Goal: Task Accomplishment & Management: Manage account settings

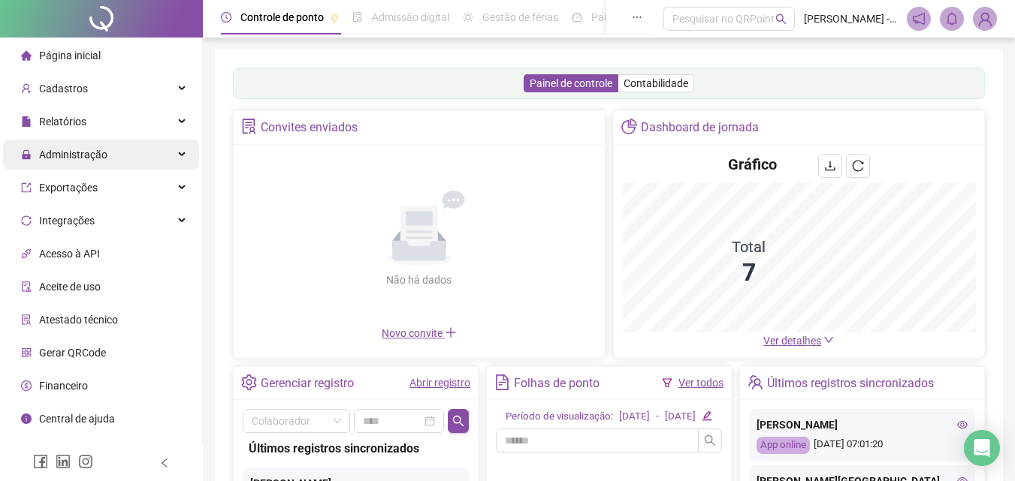
click at [163, 153] on div "Administração" at bounding box center [101, 155] width 196 height 30
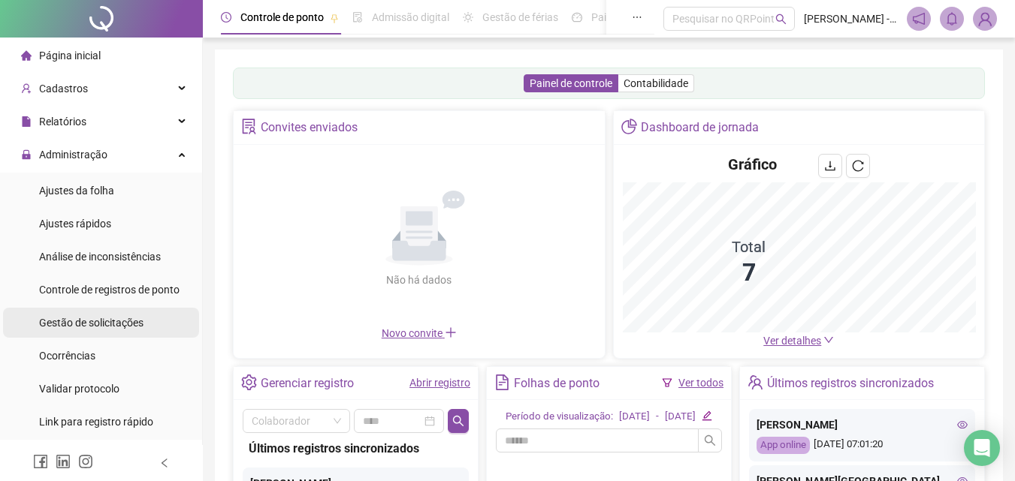
click at [128, 327] on span "Gestão de solicitações" at bounding box center [91, 323] width 104 height 12
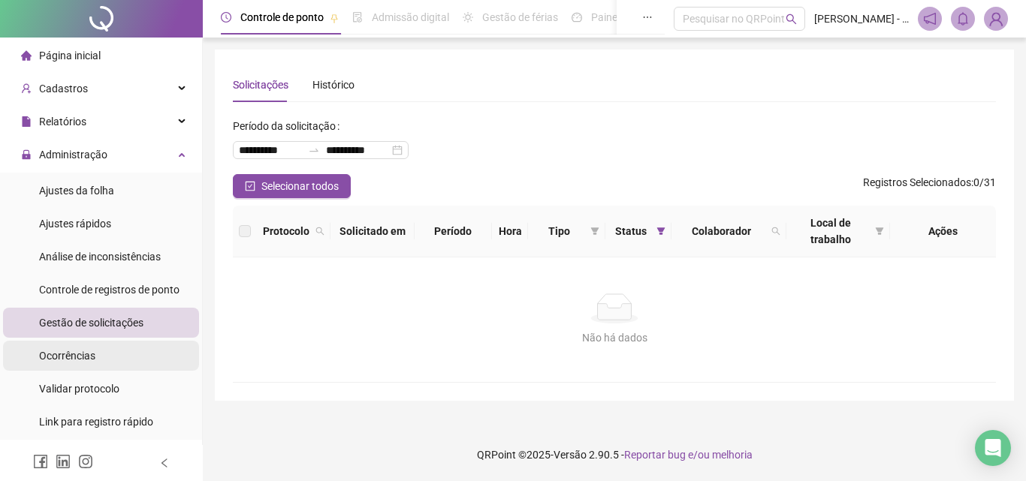
click at [119, 368] on li "Ocorrências" at bounding box center [101, 356] width 196 height 30
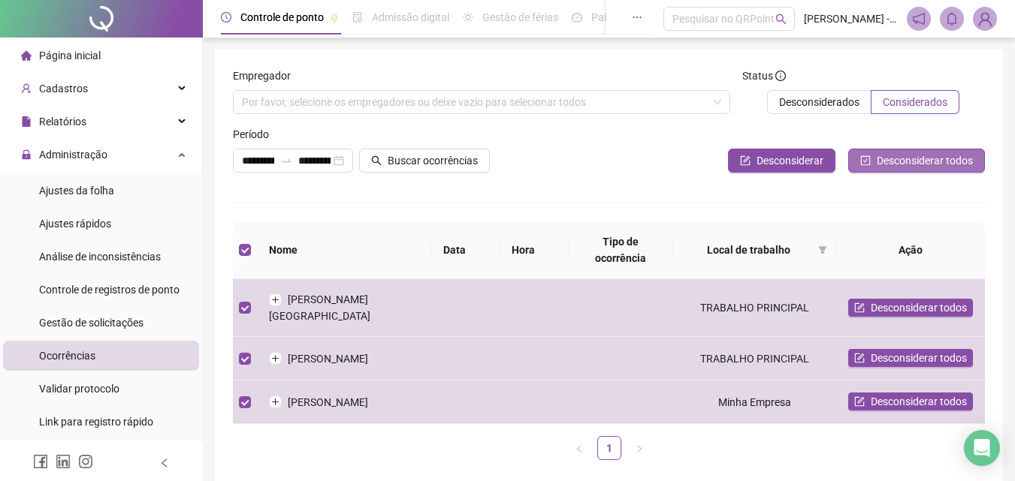
click at [897, 161] on span "Desconsiderar todos" at bounding box center [925, 160] width 96 height 17
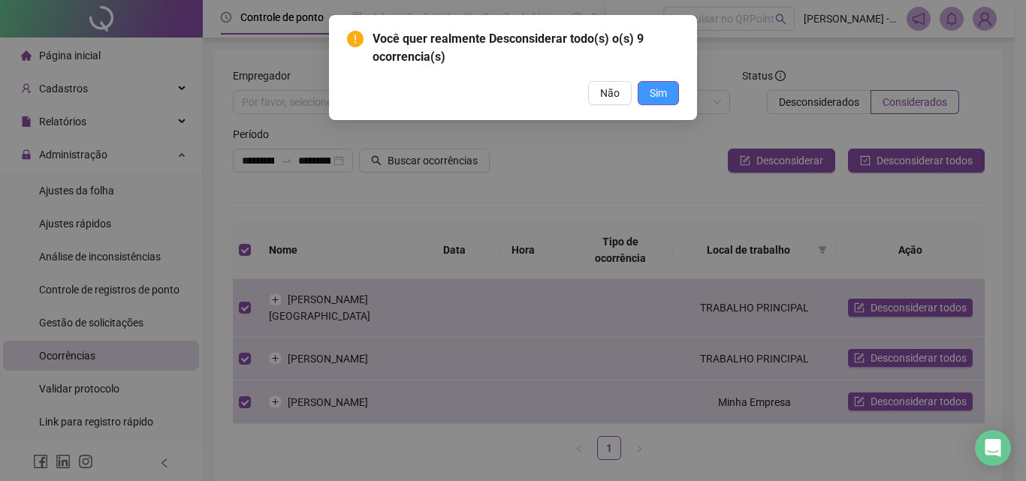
click at [654, 95] on span "Sim" at bounding box center [658, 93] width 17 height 17
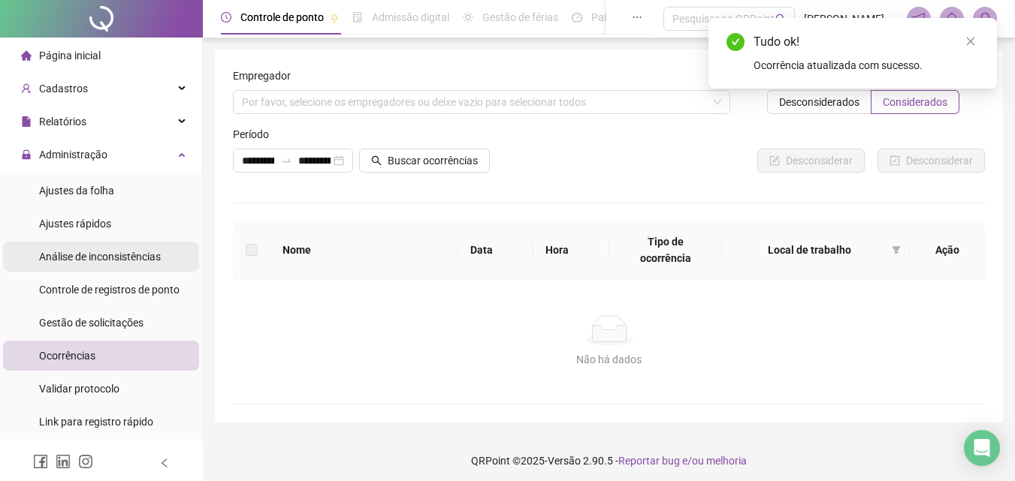
click at [146, 248] on div "Análise de inconsistências" at bounding box center [100, 257] width 122 height 30
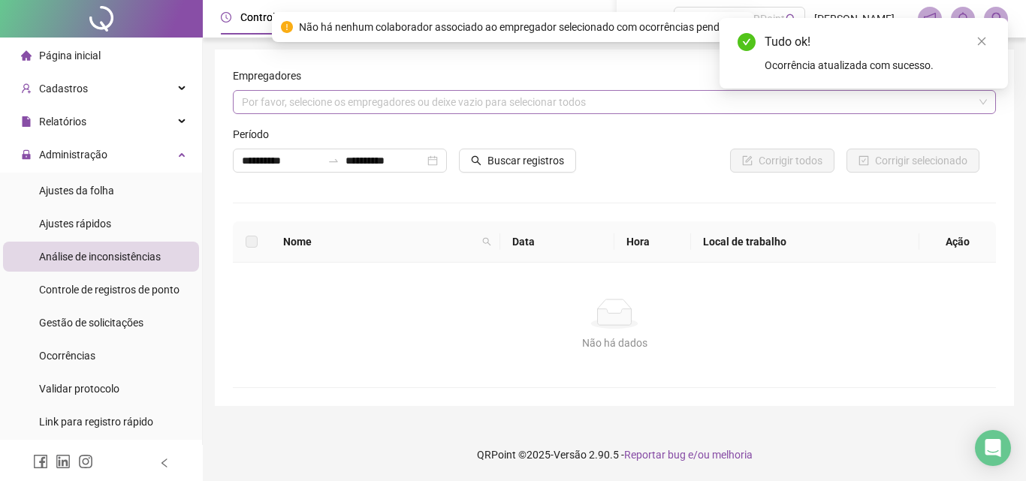
click at [423, 95] on div "Por favor, selecione os empregadores ou deixe vazio para selecionar todos" at bounding box center [614, 102] width 763 height 24
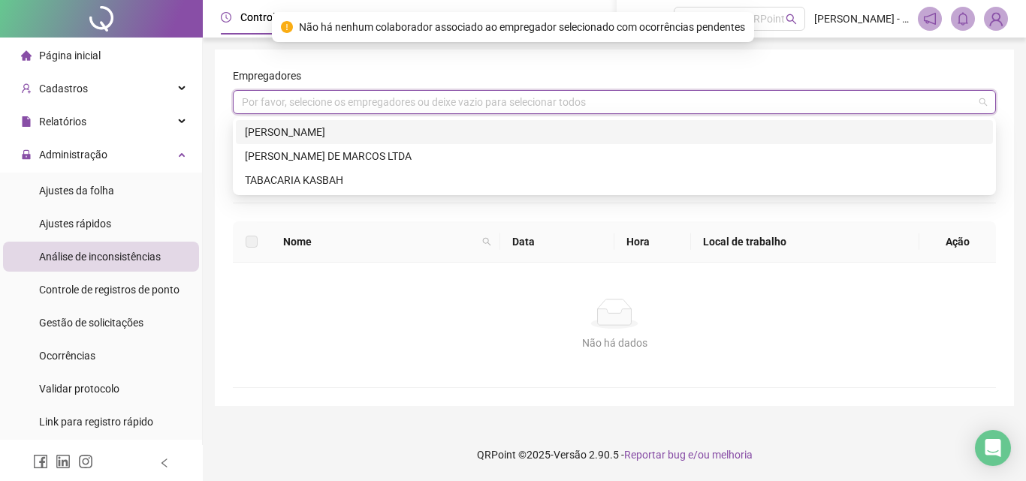
click at [413, 127] on div "[PERSON_NAME]" at bounding box center [614, 132] width 739 height 17
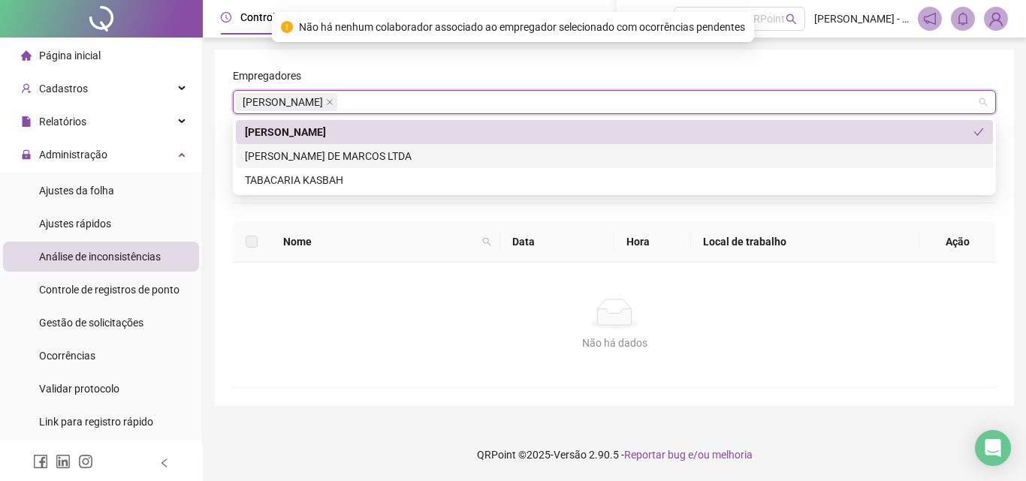
click at [413, 150] on div "[PERSON_NAME] DE MARCOS LTDA" at bounding box center [614, 156] width 739 height 17
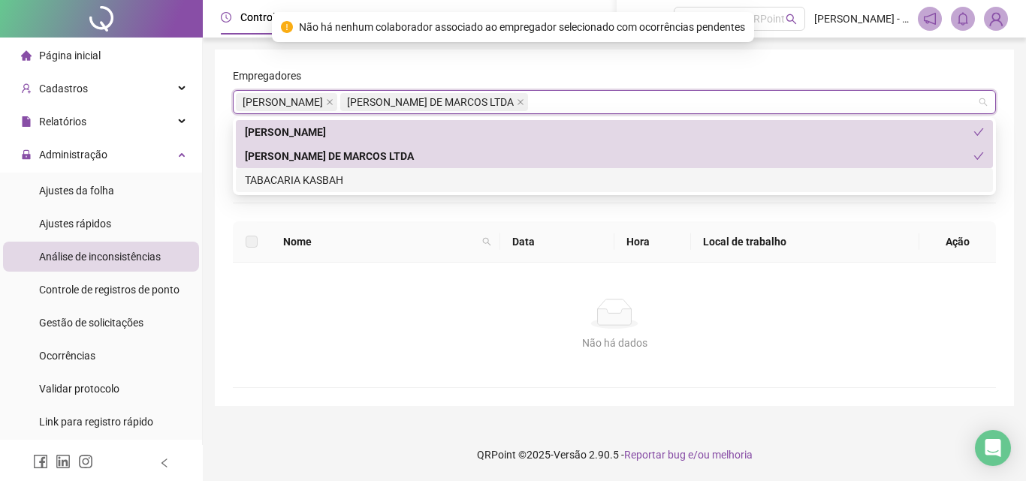
click at [421, 213] on div "**********" at bounding box center [614, 228] width 763 height 321
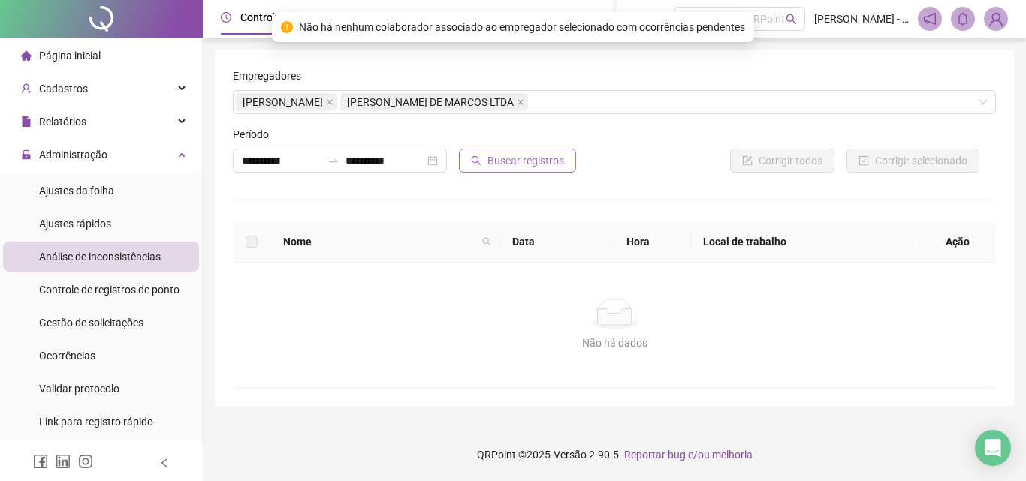
click at [466, 168] on button "Buscar registros" at bounding box center [517, 161] width 117 height 24
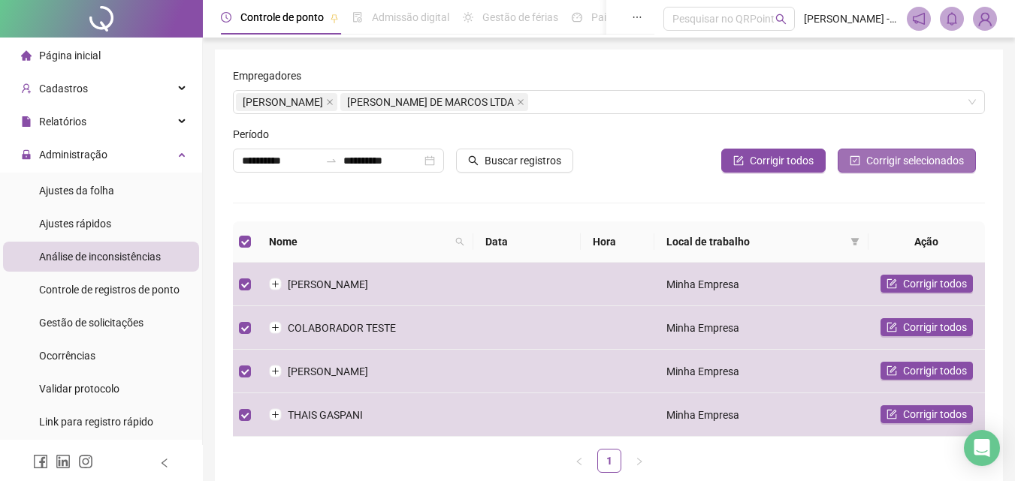
click at [945, 169] on button "Corrigir selecionados" at bounding box center [907, 161] width 138 height 24
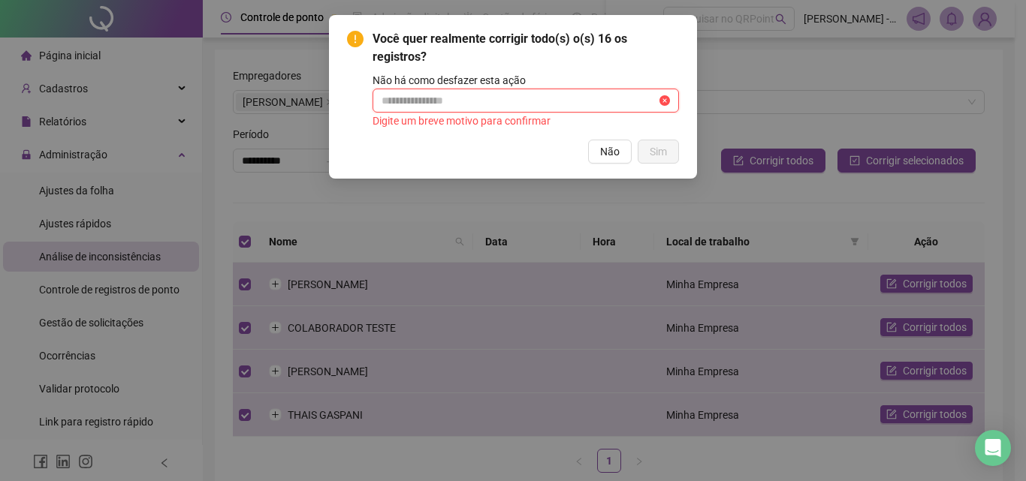
click at [533, 98] on input "text" at bounding box center [519, 100] width 275 height 17
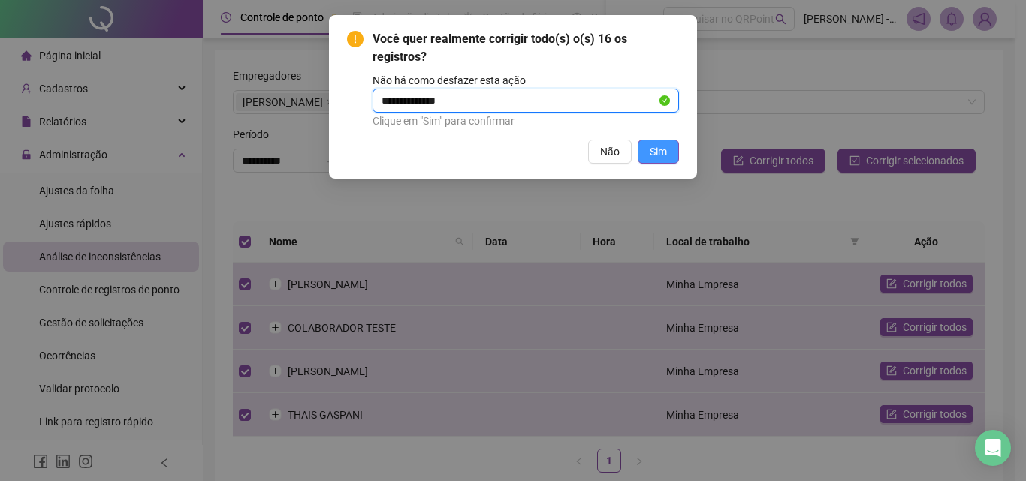
type input "**********"
click at [654, 160] on button "Sim" at bounding box center [658, 152] width 41 height 24
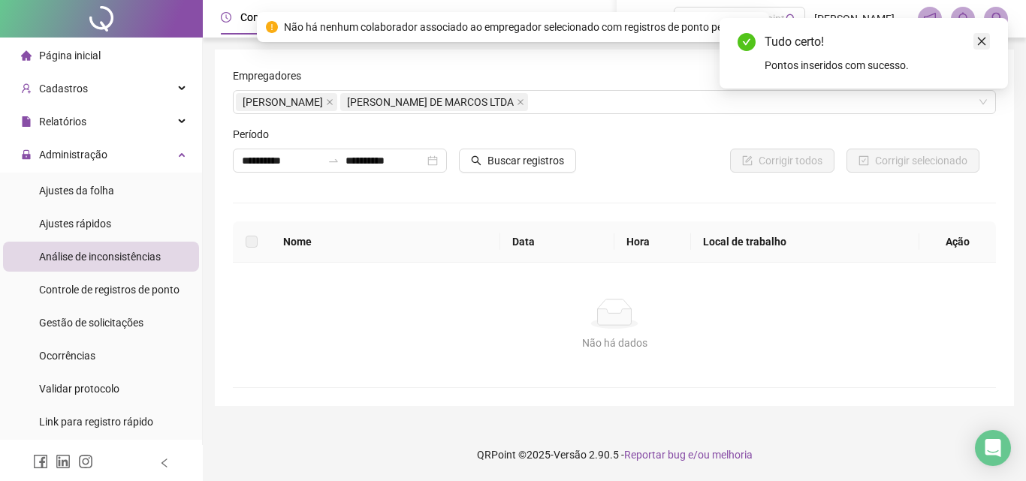
click at [980, 43] on icon "close" at bounding box center [982, 42] width 8 height 8
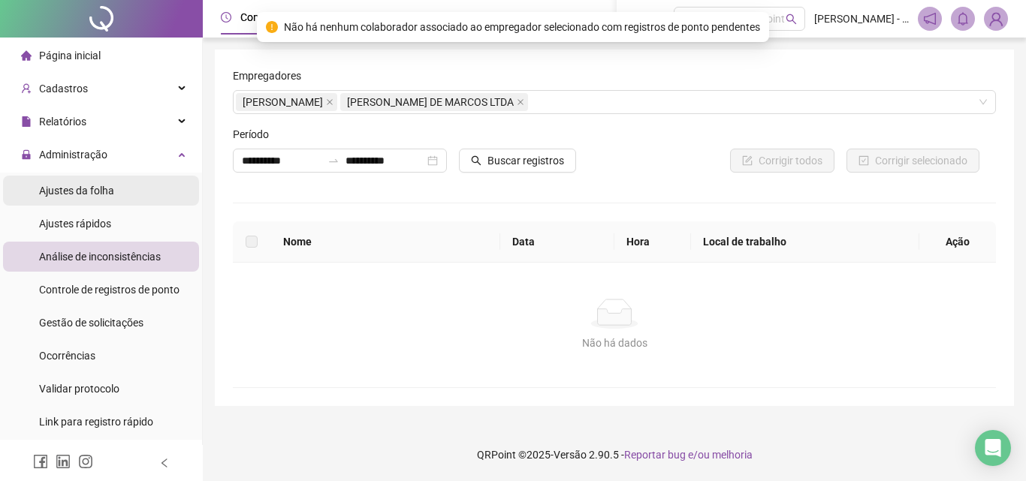
click at [70, 201] on div "Ajustes da folha" at bounding box center [76, 191] width 75 height 30
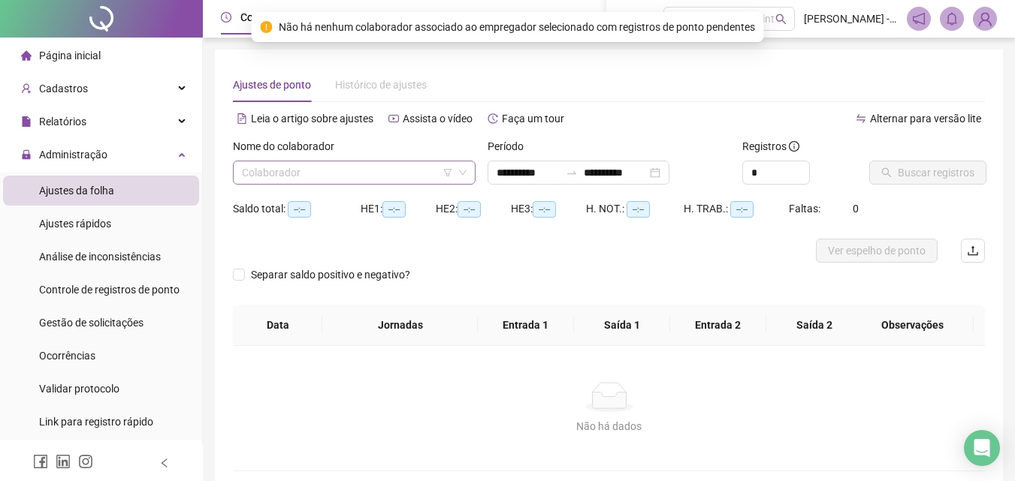
type input "**********"
click at [342, 167] on input "search" at bounding box center [347, 173] width 211 height 23
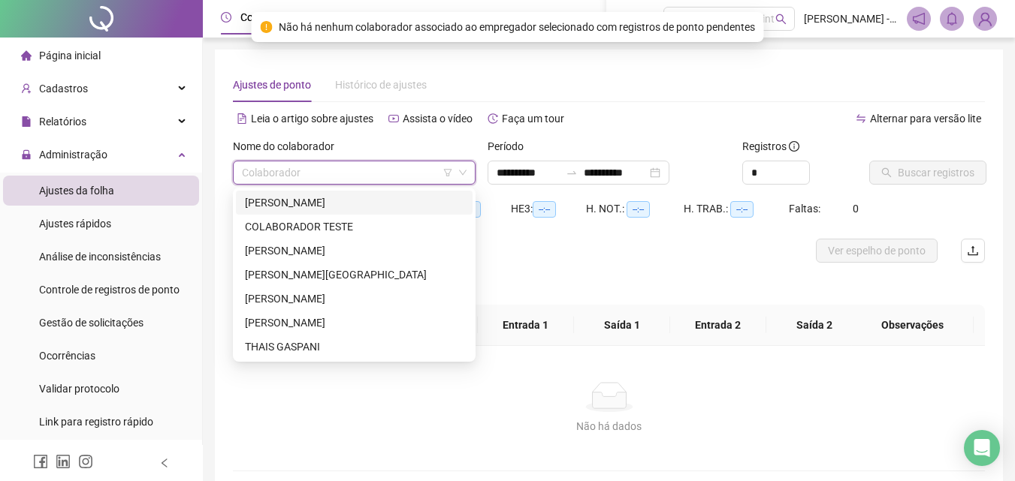
click at [342, 167] on input "search" at bounding box center [347, 173] width 211 height 23
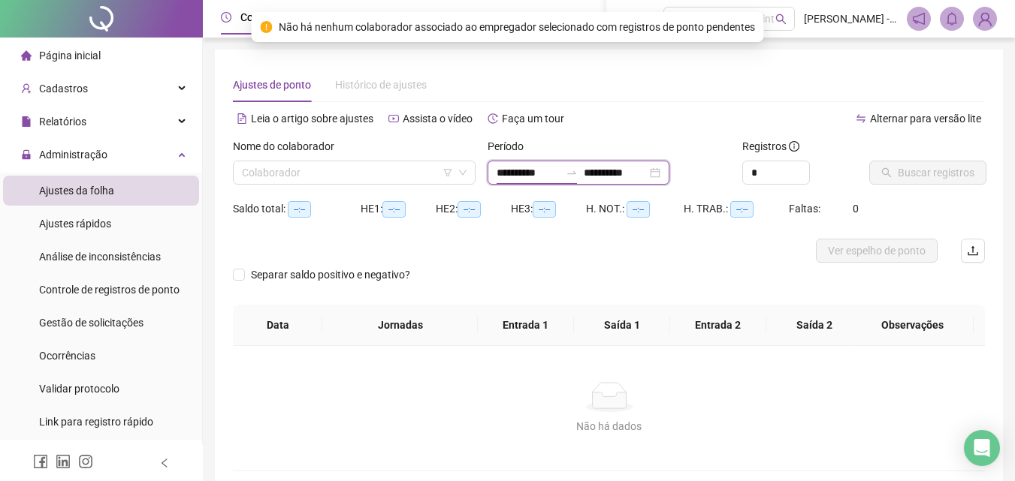
click at [513, 170] on input "**********" at bounding box center [528, 173] width 63 height 17
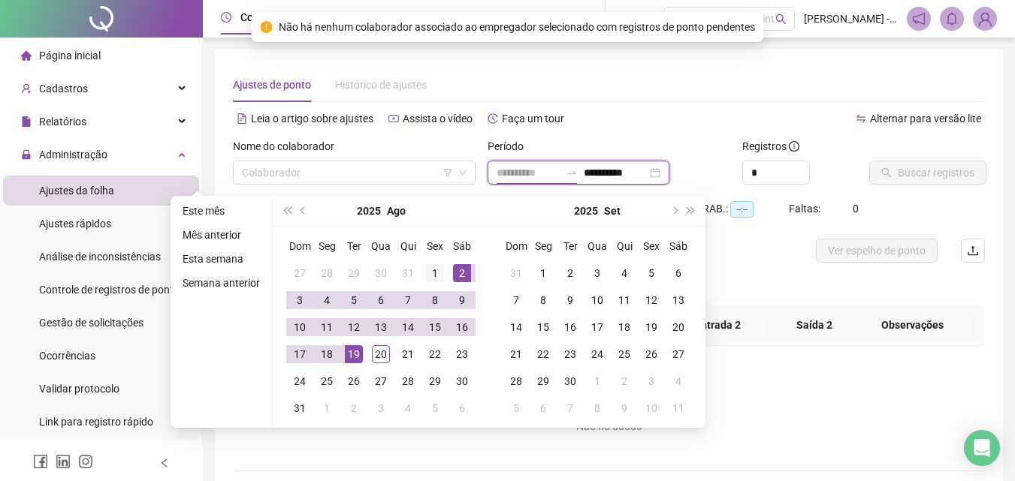
type input "**********"
click at [436, 273] on div "1" at bounding box center [435, 273] width 18 height 18
type input "**********"
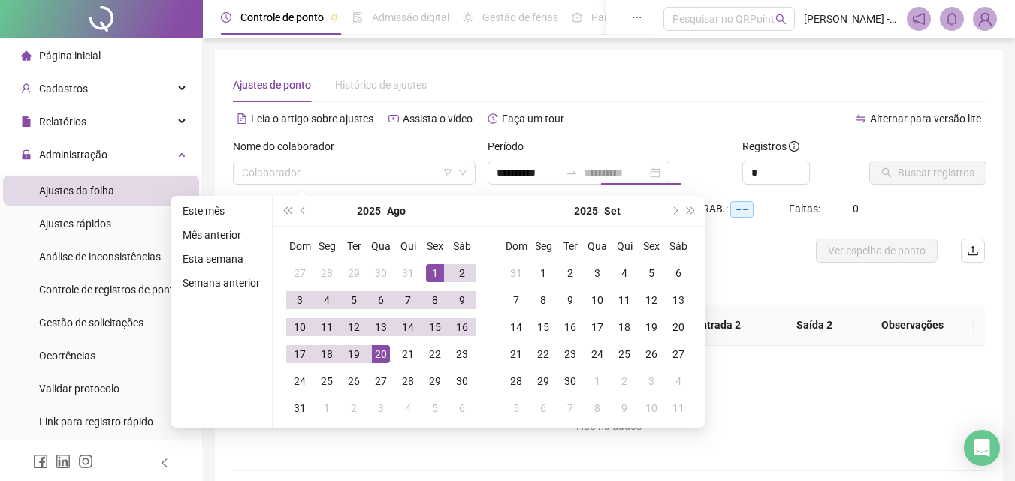
click at [379, 350] on div "20" at bounding box center [381, 355] width 18 height 18
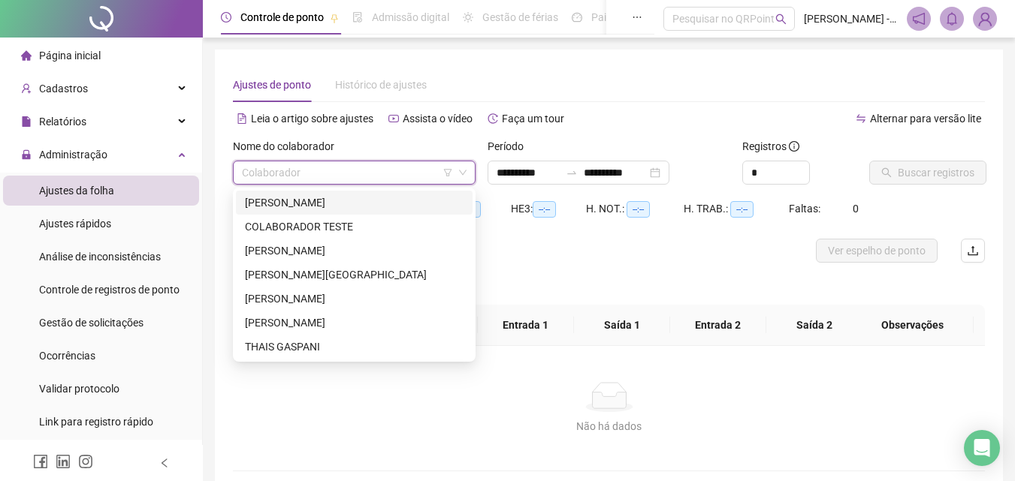
click at [315, 165] on input "search" at bounding box center [347, 173] width 211 height 23
click at [317, 207] on div "[PERSON_NAME]" at bounding box center [354, 203] width 219 height 17
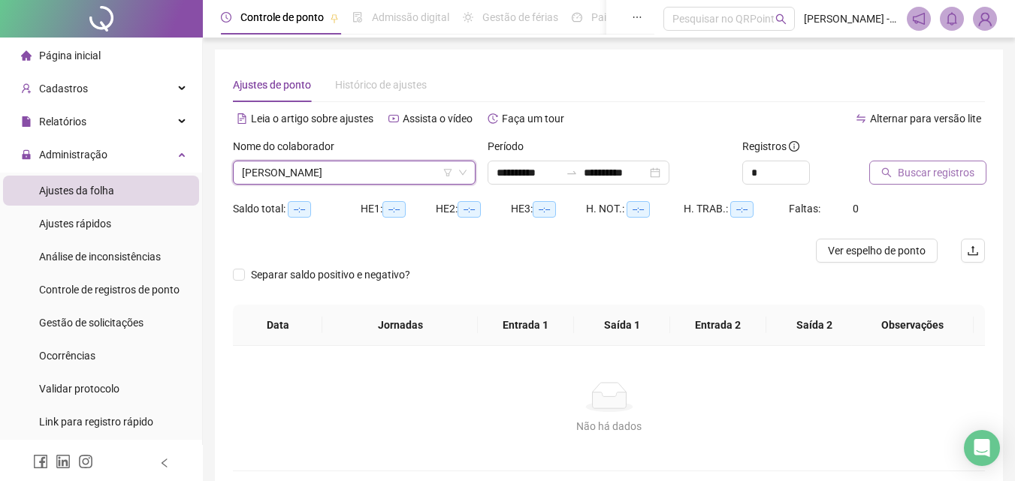
click at [908, 167] on span "Buscar registros" at bounding box center [936, 173] width 77 height 17
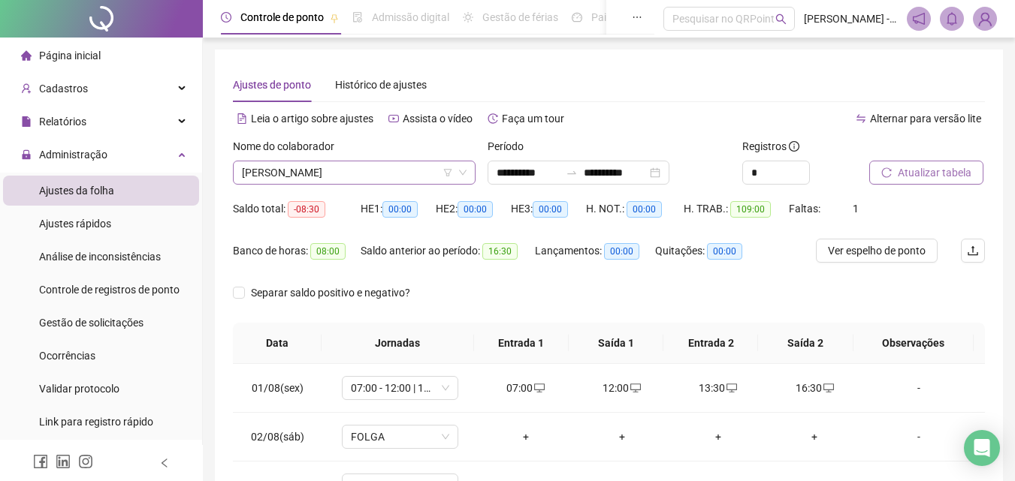
click at [350, 167] on span "[PERSON_NAME]" at bounding box center [354, 173] width 225 height 23
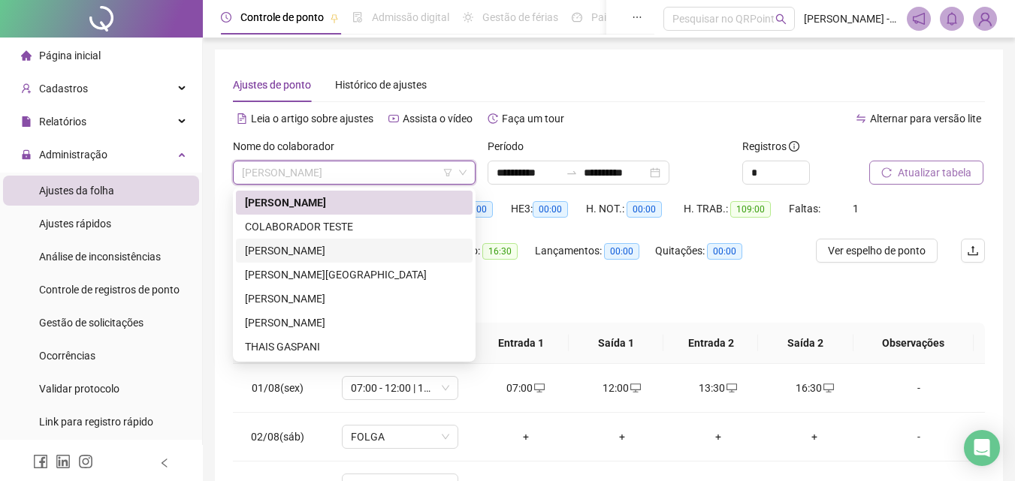
click at [352, 246] on div "[PERSON_NAME]" at bounding box center [354, 251] width 219 height 17
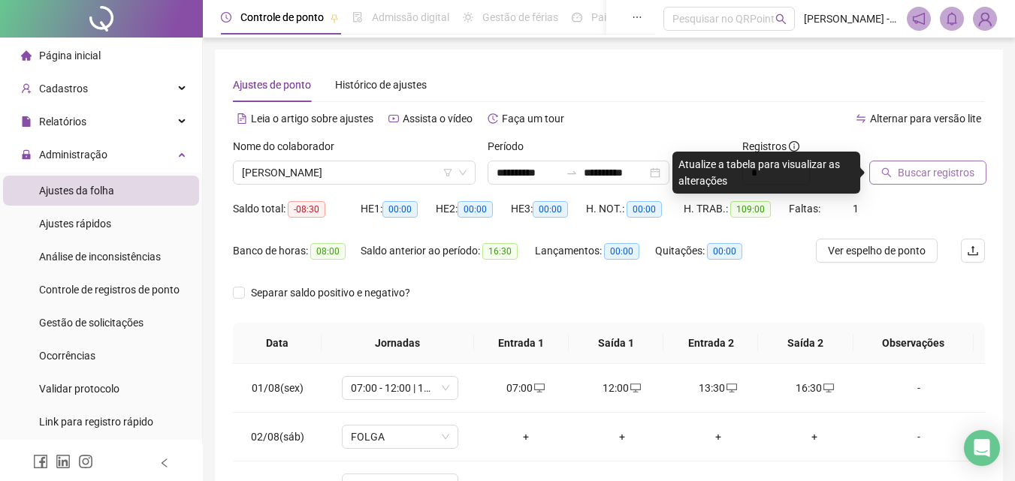
click at [944, 171] on span "Buscar registros" at bounding box center [936, 173] width 77 height 17
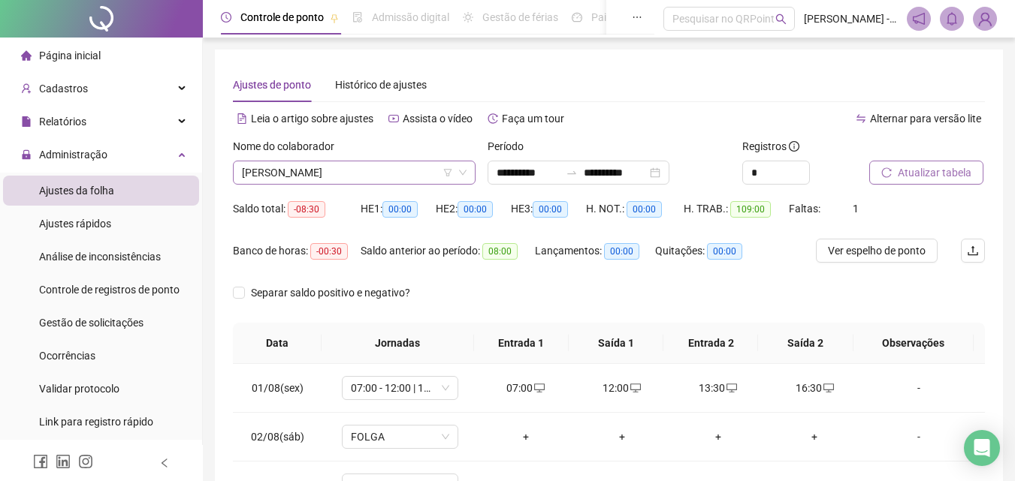
click at [418, 180] on span "[PERSON_NAME]" at bounding box center [354, 173] width 225 height 23
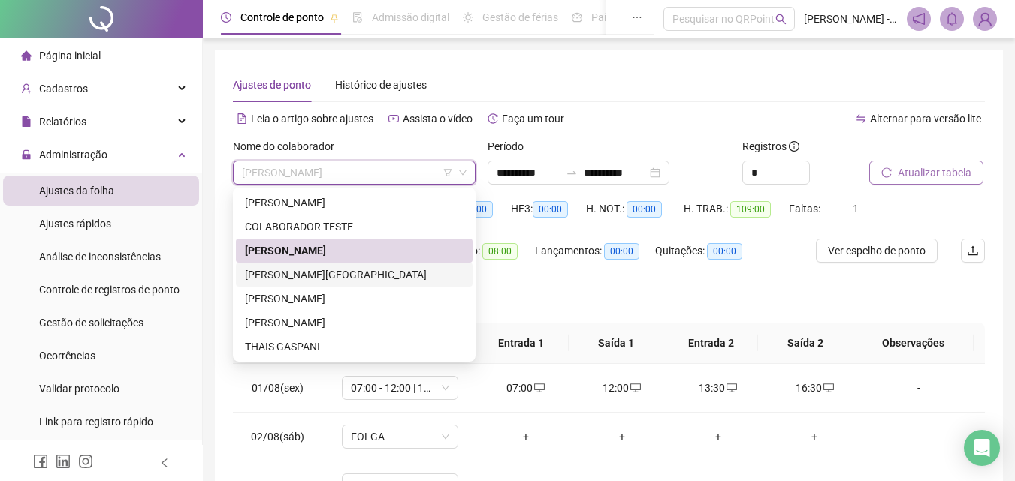
click at [334, 277] on div "[PERSON_NAME][GEOGRAPHIC_DATA]" at bounding box center [354, 275] width 219 height 17
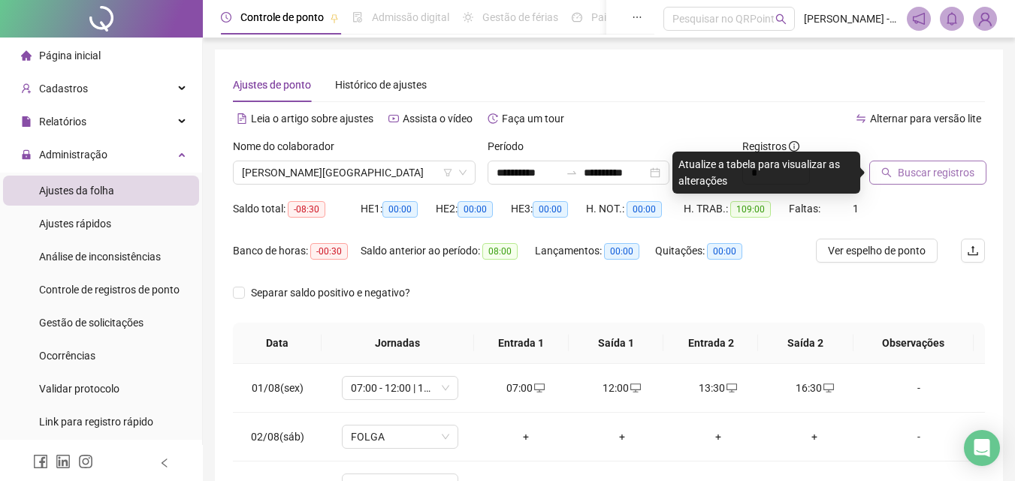
click at [886, 183] on button "Buscar registros" at bounding box center [927, 173] width 117 height 24
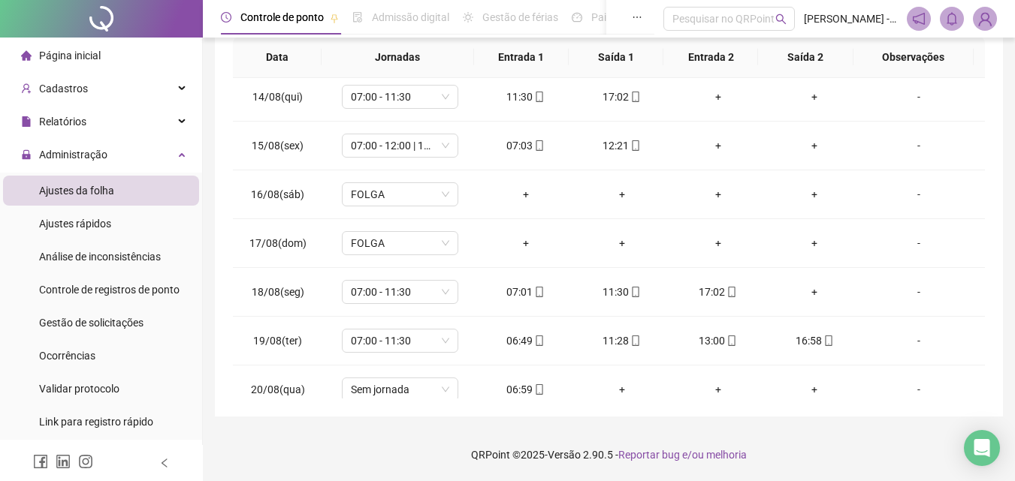
scroll to position [656, 0]
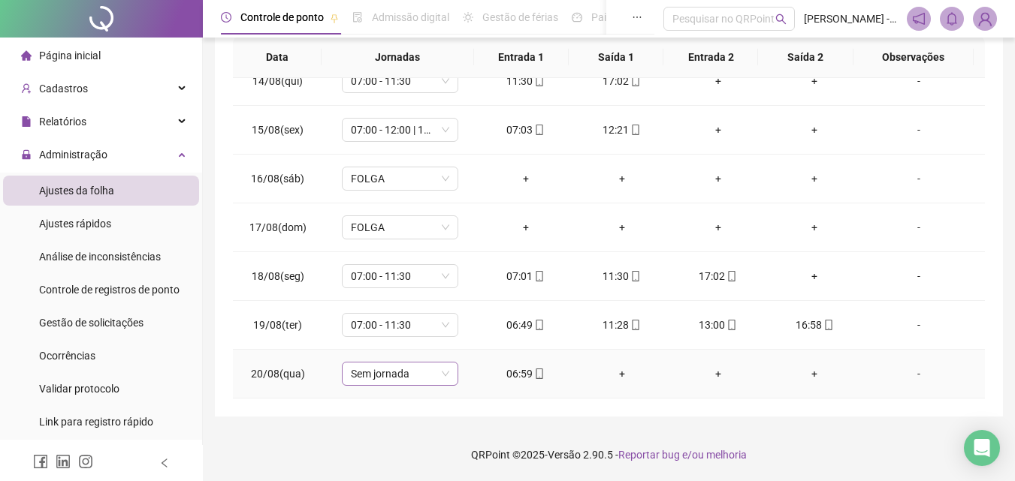
click at [421, 379] on span "Sem jornada" at bounding box center [400, 374] width 98 height 23
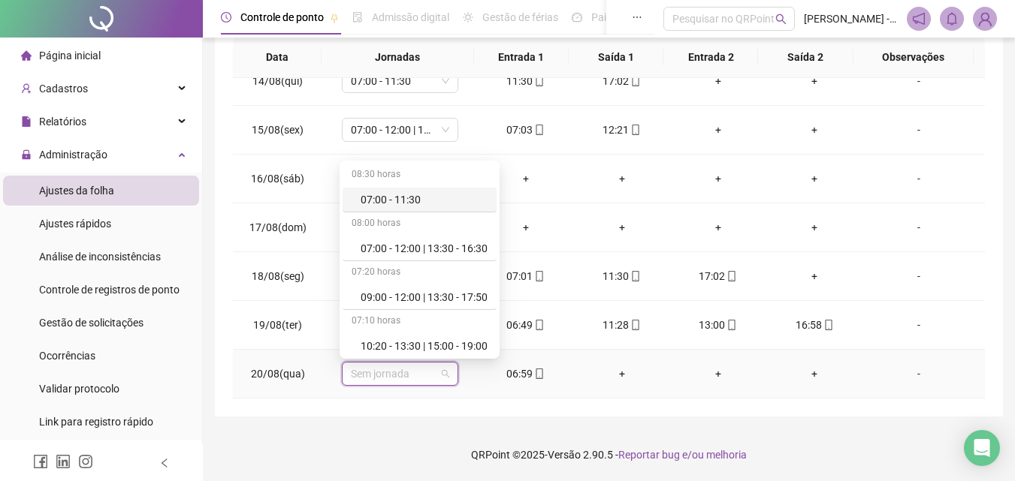
click at [375, 203] on div "07:00 - 11:30" at bounding box center [424, 200] width 127 height 17
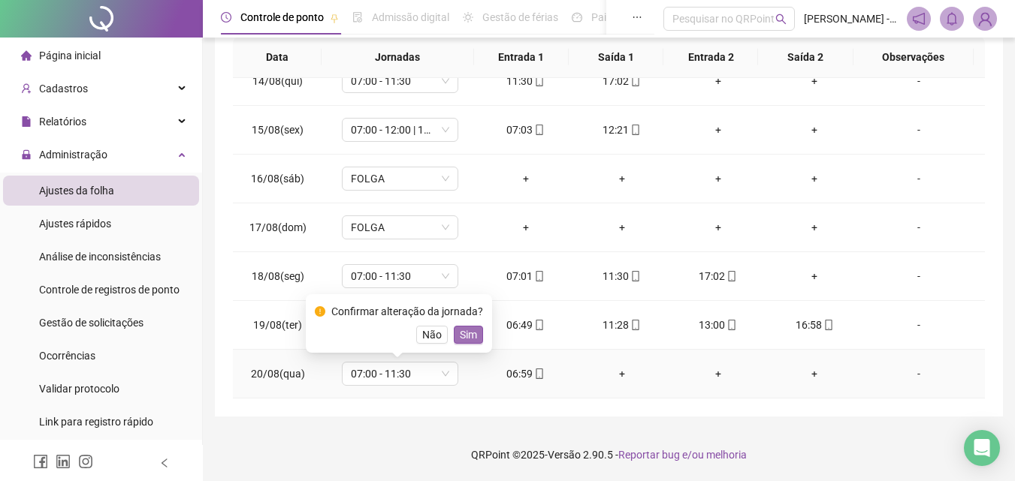
click at [466, 332] on span "Sim" at bounding box center [468, 335] width 17 height 17
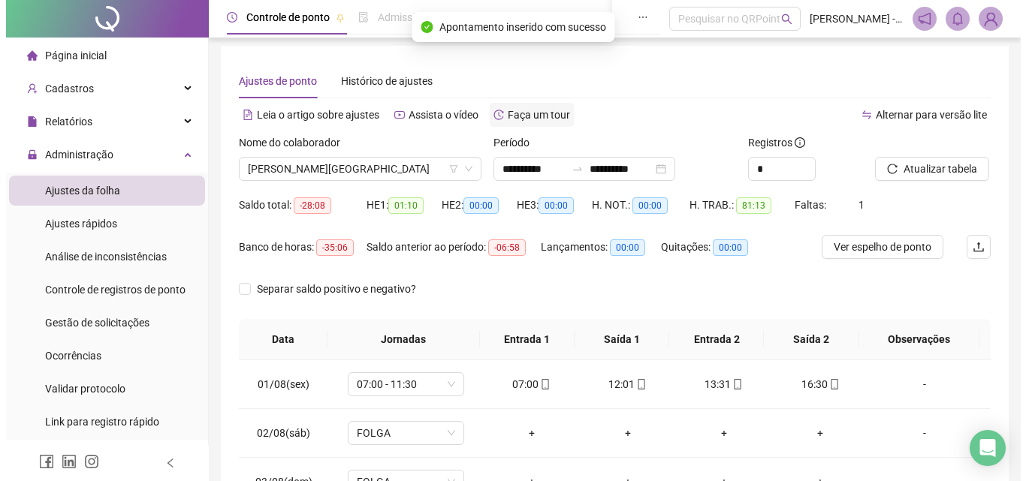
scroll to position [0, 0]
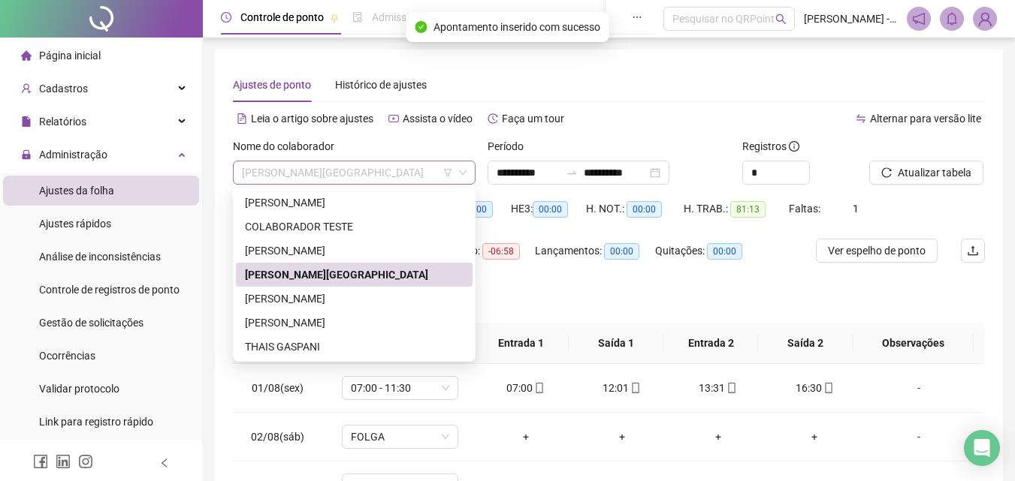
click at [393, 172] on span "[PERSON_NAME][GEOGRAPHIC_DATA]" at bounding box center [354, 173] width 225 height 23
click at [361, 305] on div "[PERSON_NAME]" at bounding box center [354, 299] width 219 height 17
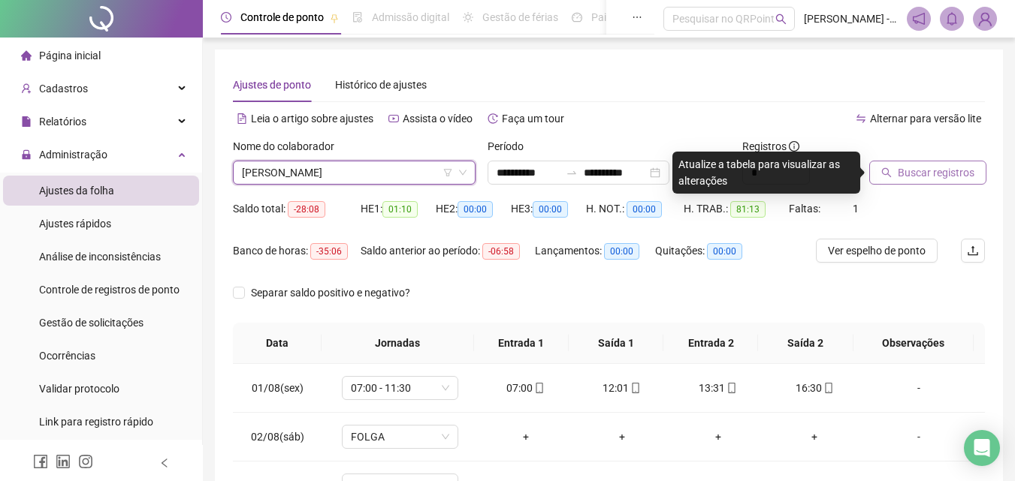
click at [901, 179] on span "Buscar registros" at bounding box center [936, 173] width 77 height 17
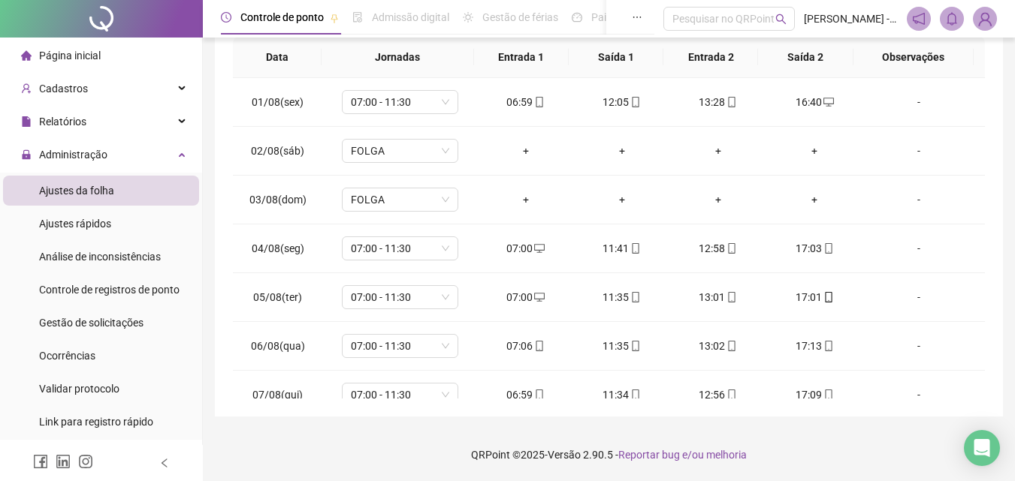
scroll to position [656, 0]
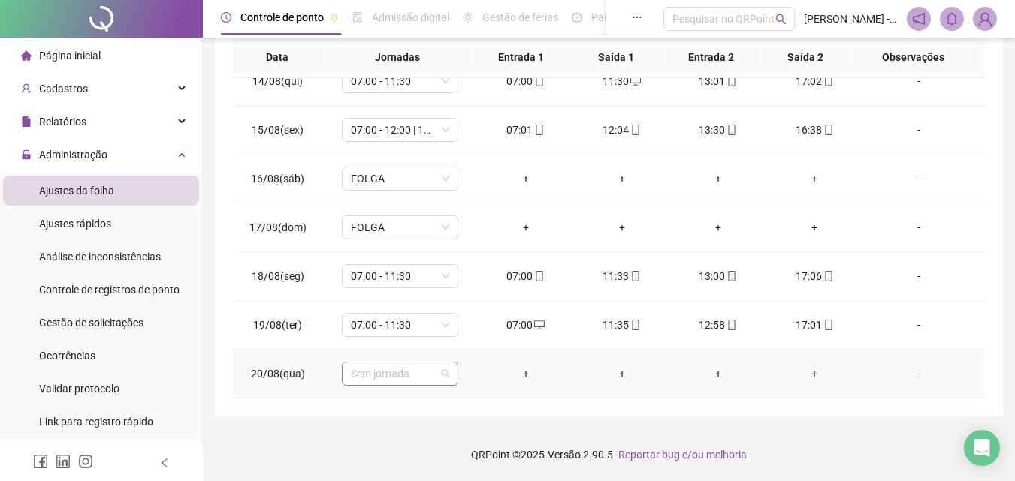
click at [412, 383] on span "Sem jornada" at bounding box center [400, 374] width 98 height 23
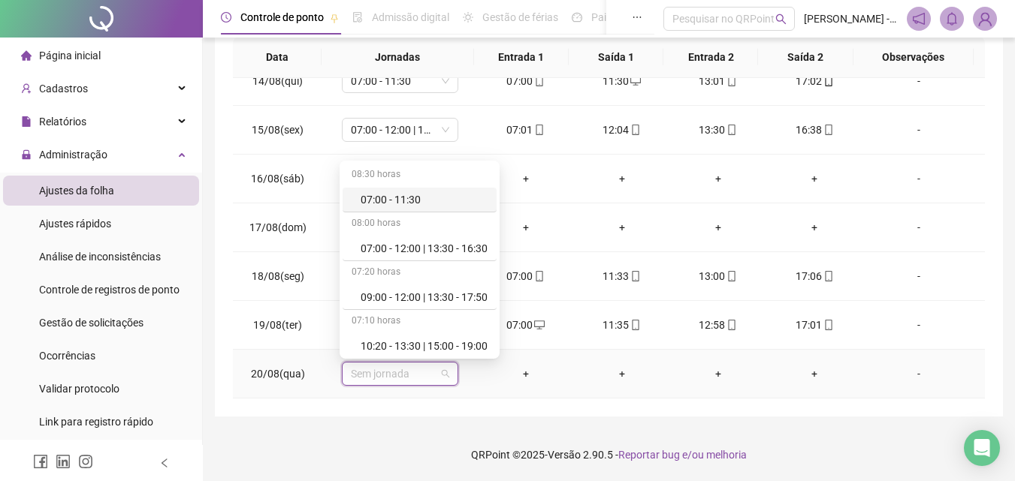
click at [403, 210] on div "07:00 - 11:30" at bounding box center [420, 200] width 154 height 25
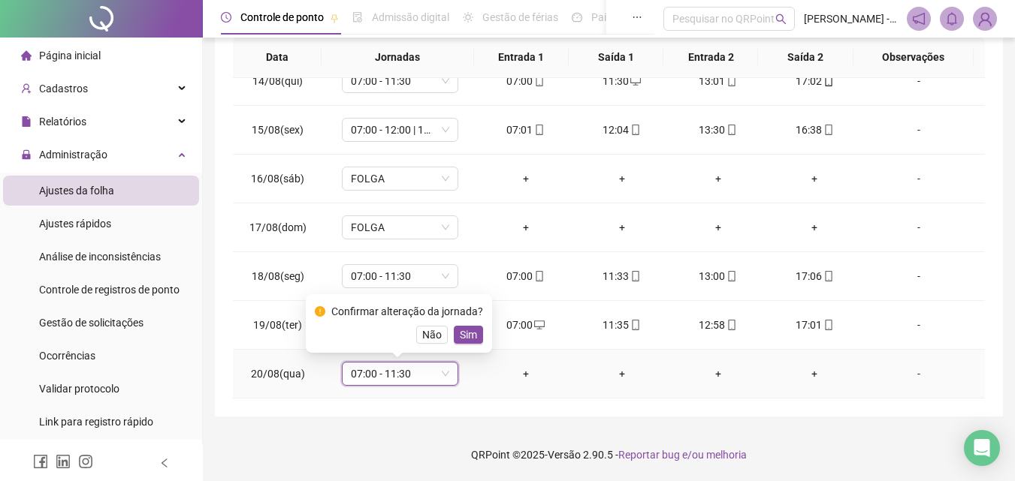
click at [472, 330] on span "Sim" at bounding box center [468, 335] width 17 height 17
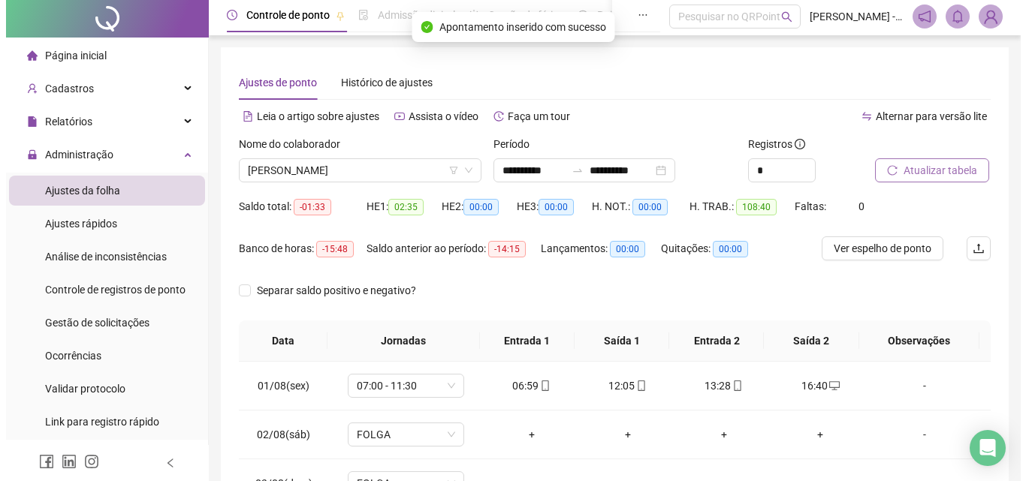
scroll to position [0, 0]
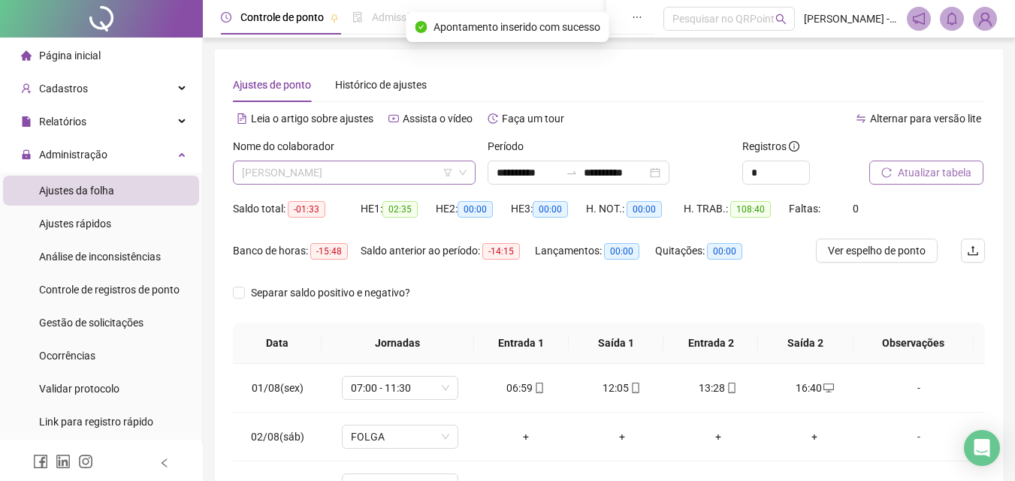
click at [384, 177] on span "[PERSON_NAME]" at bounding box center [354, 173] width 225 height 23
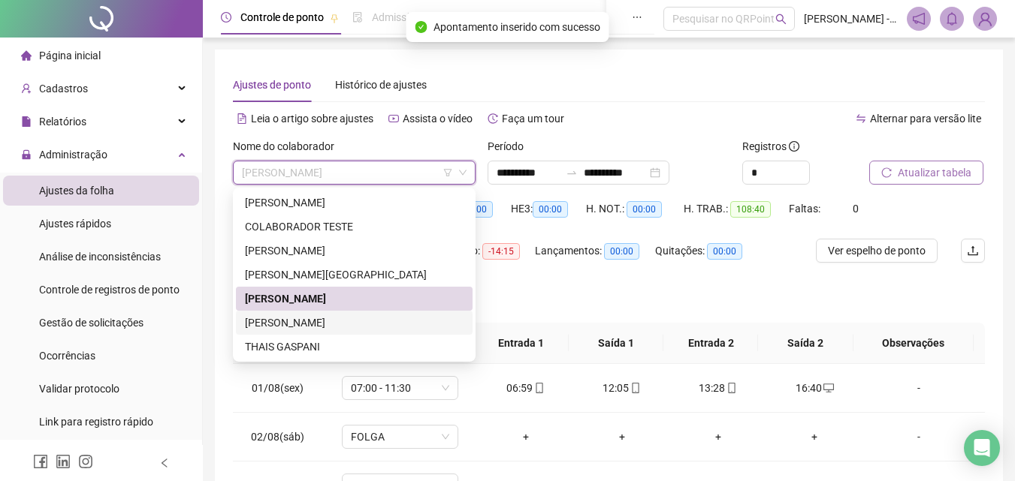
click at [330, 327] on div "[PERSON_NAME]" at bounding box center [354, 323] width 219 height 17
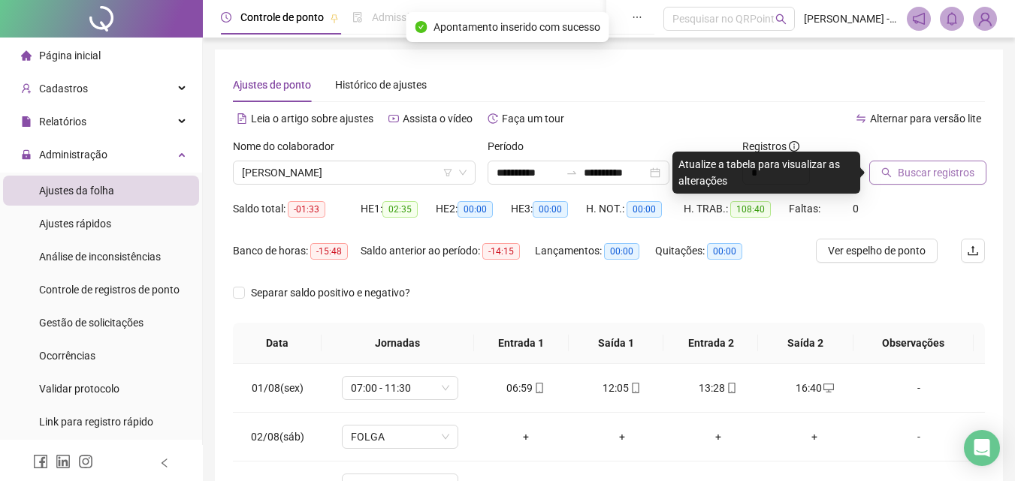
click at [922, 168] on span "Buscar registros" at bounding box center [936, 173] width 77 height 17
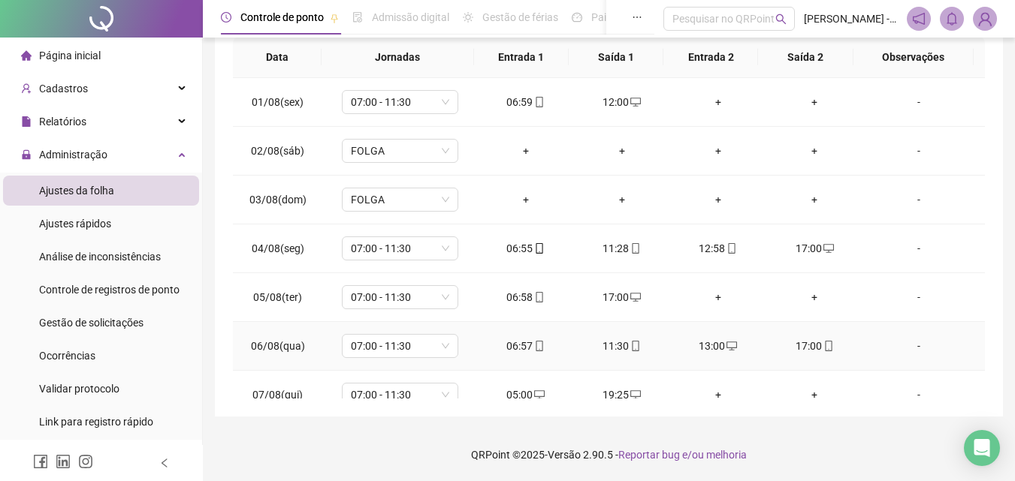
scroll to position [656, 0]
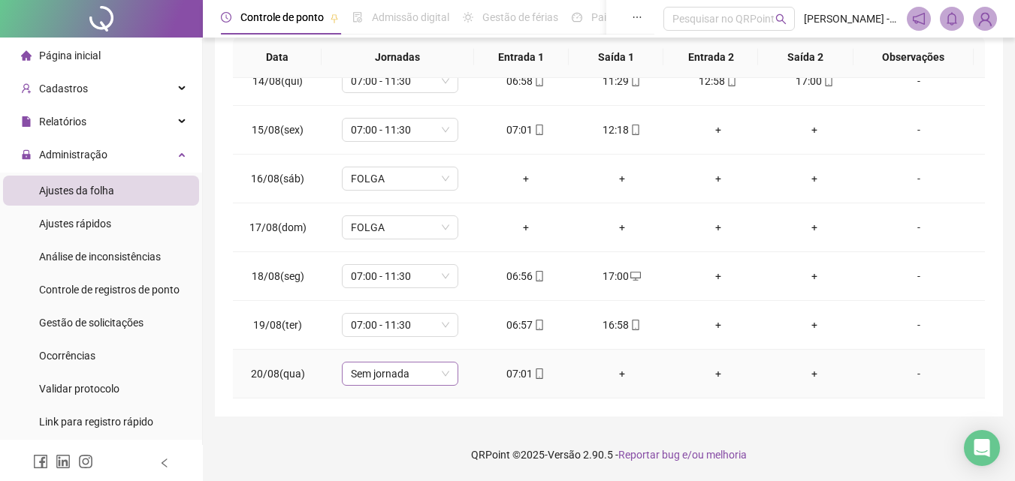
click at [412, 377] on span "Sem jornada" at bounding box center [400, 374] width 98 height 23
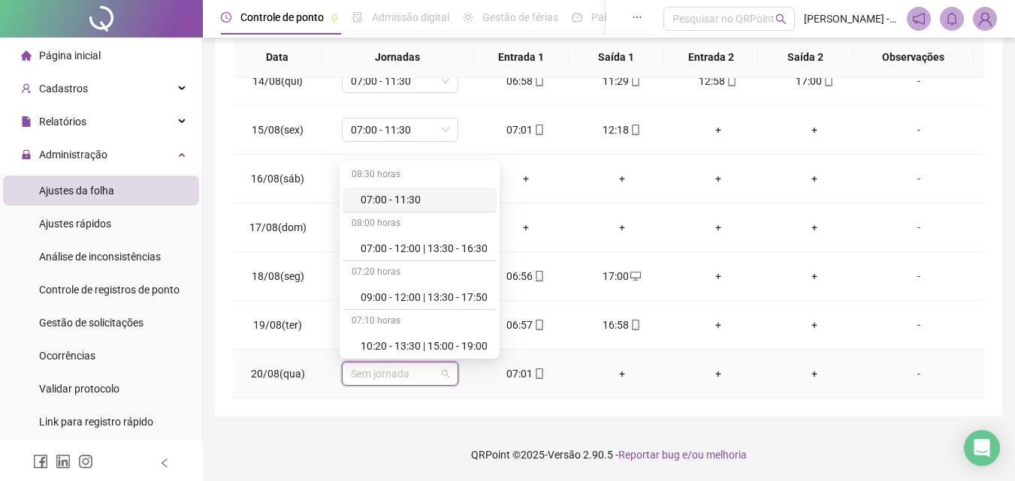
click at [422, 205] on div "07:00 - 11:30" at bounding box center [424, 200] width 127 height 17
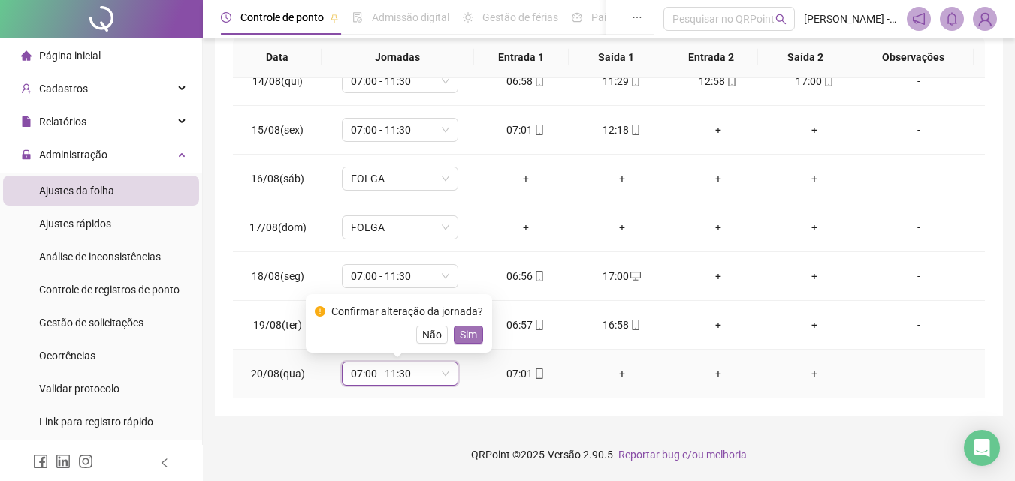
click at [463, 333] on span "Sim" at bounding box center [468, 335] width 17 height 17
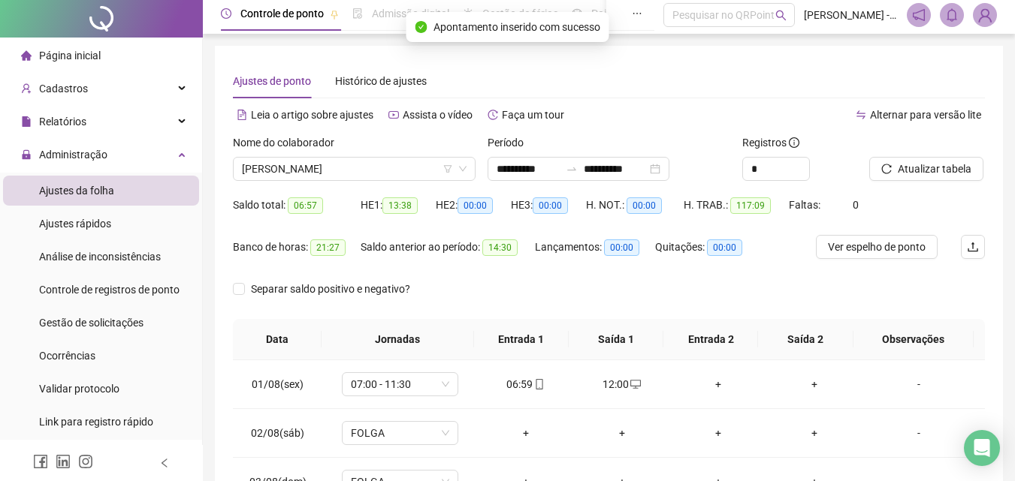
scroll to position [0, 0]
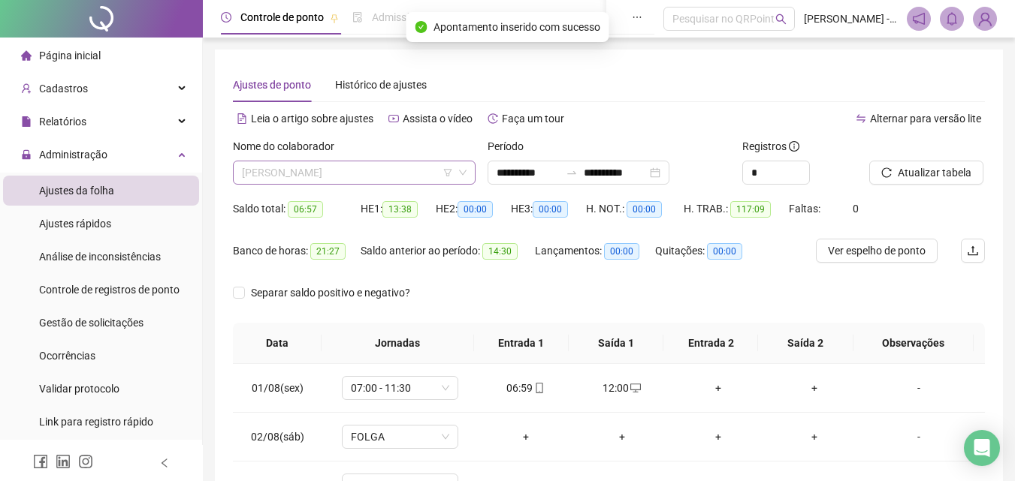
click at [395, 166] on span "[PERSON_NAME]" at bounding box center [354, 173] width 225 height 23
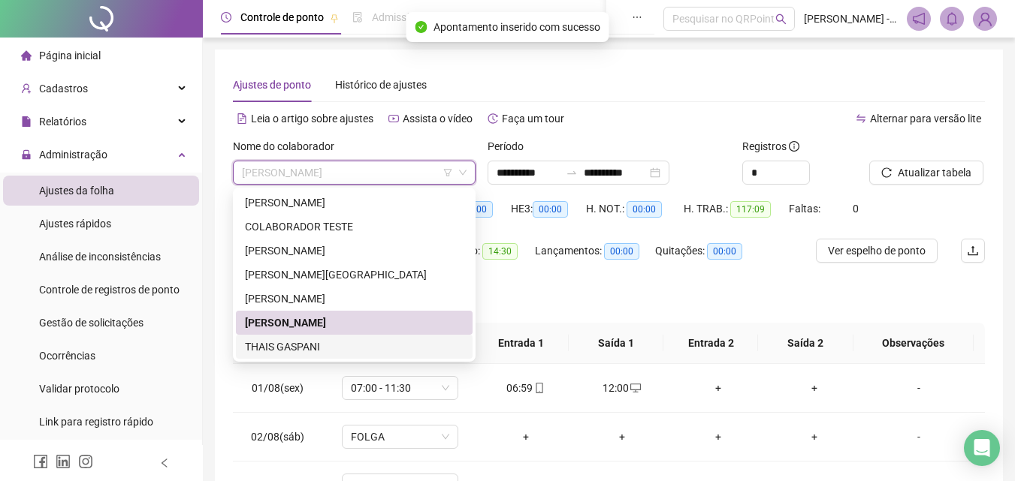
click at [304, 347] on div "THAIS GASPANI" at bounding box center [354, 347] width 219 height 17
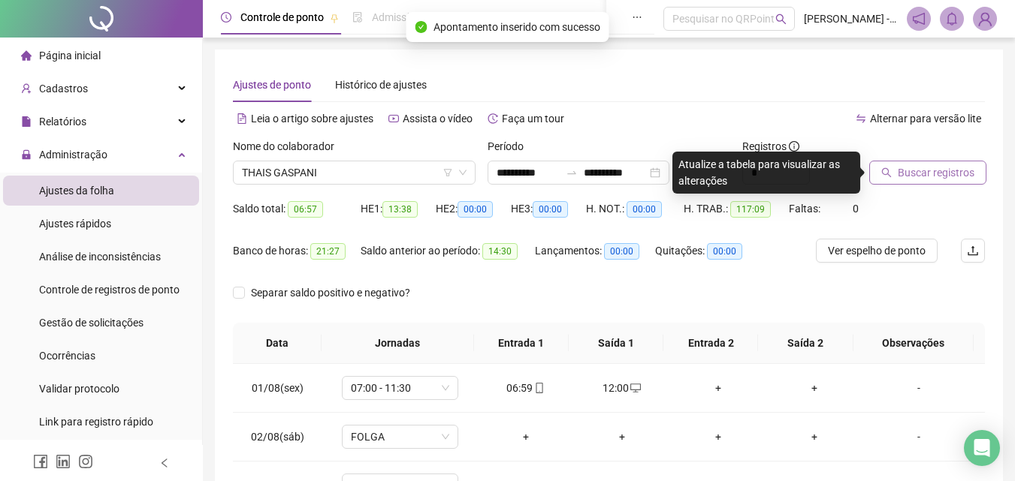
click at [905, 178] on span "Buscar registros" at bounding box center [936, 173] width 77 height 17
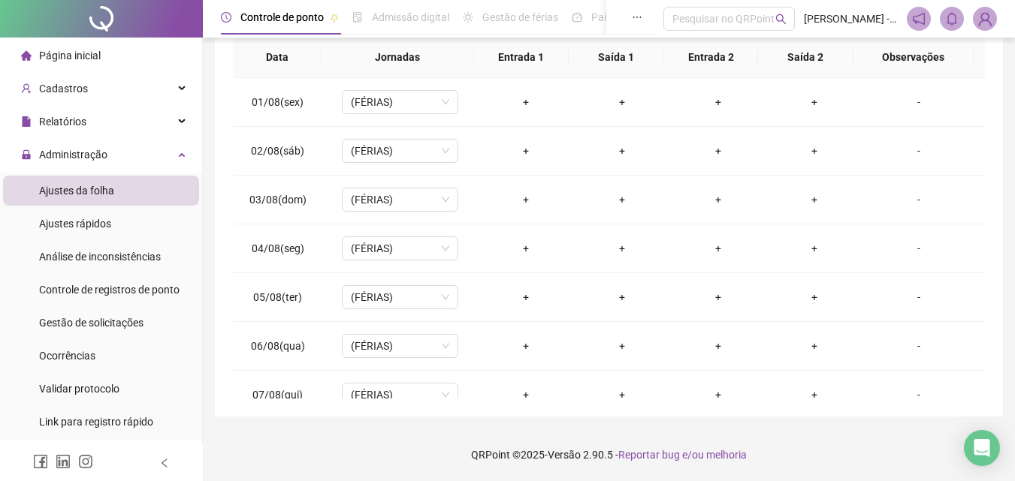
click at [140, 68] on li "Página inicial" at bounding box center [101, 56] width 196 height 30
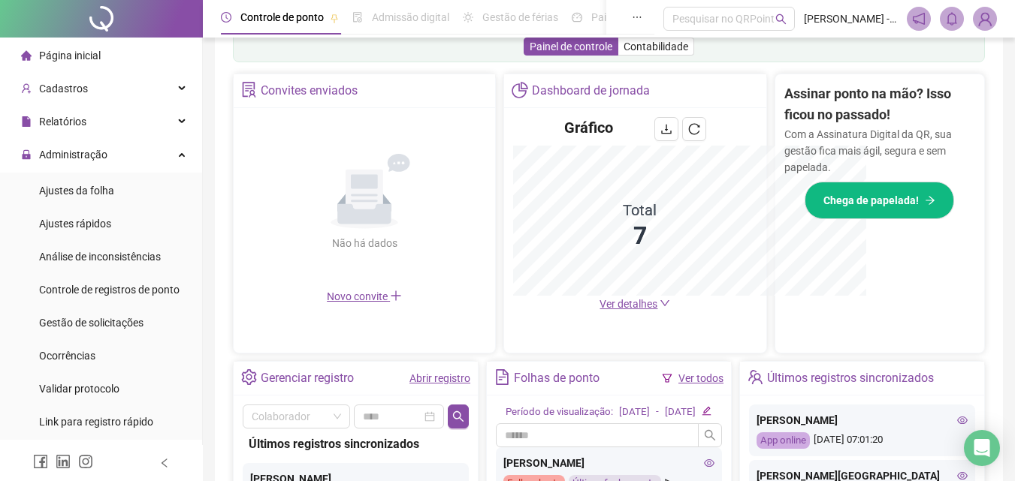
scroll to position [286, 0]
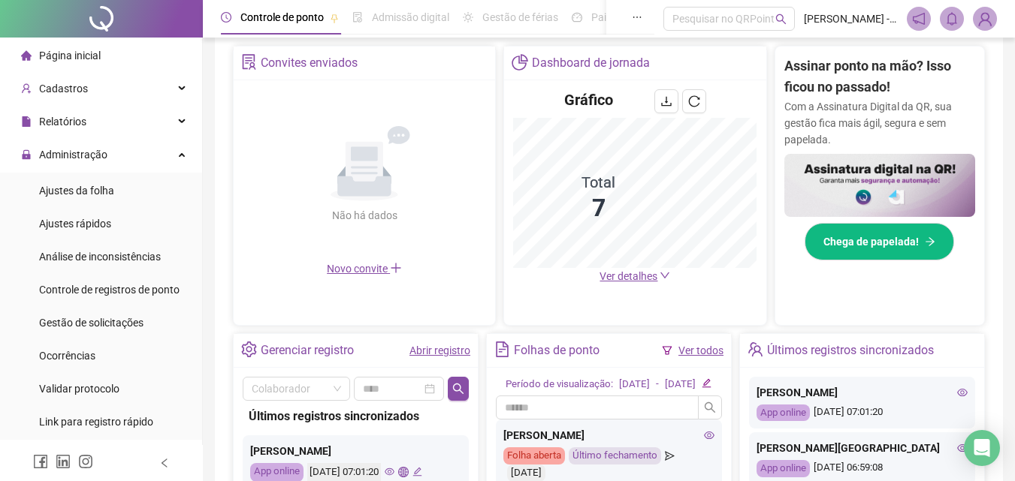
click at [144, 41] on li "Página inicial" at bounding box center [101, 56] width 196 height 30
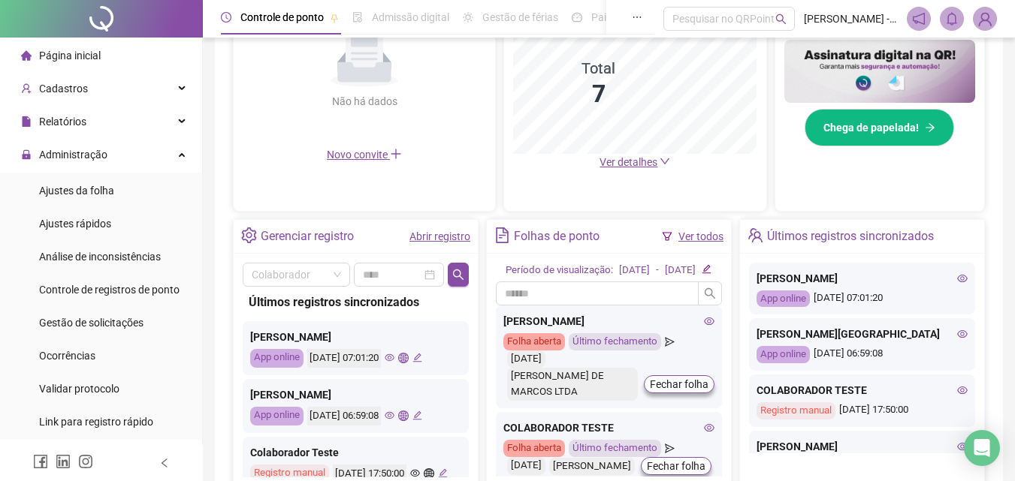
scroll to position [436, 0]
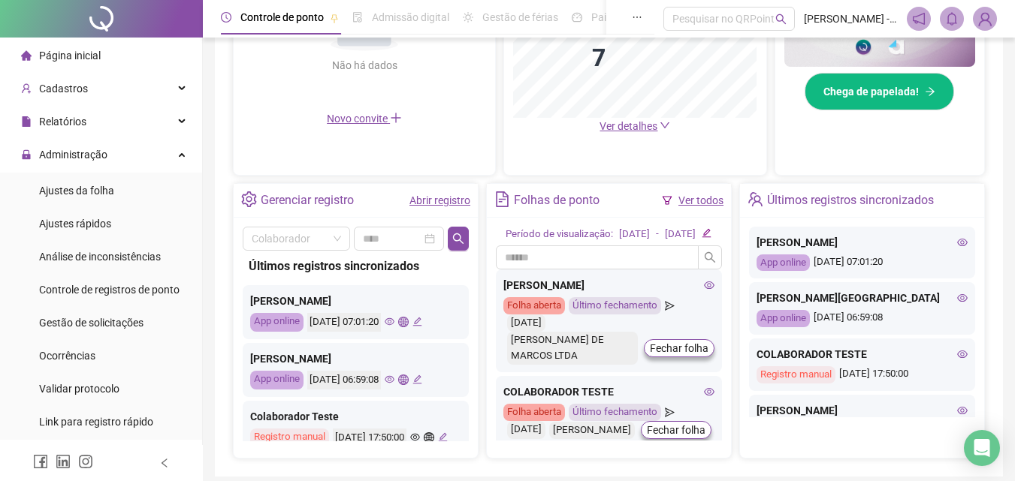
click at [140, 45] on li "Página inicial" at bounding box center [101, 56] width 196 height 30
click at [128, 58] on li "Página inicial" at bounding box center [101, 56] width 196 height 30
